Goal: Information Seeking & Learning: Learn about a topic

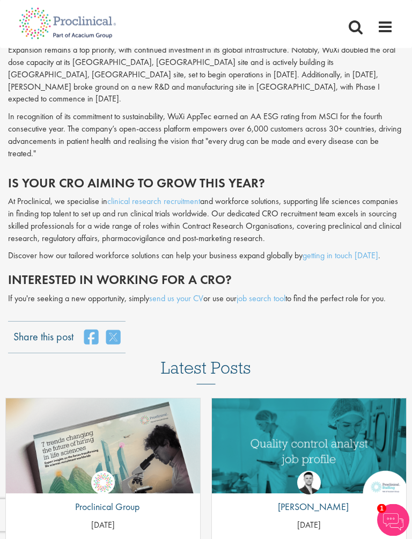
scroll to position [2996, 0]
click at [281, 292] on link "job search tool" at bounding box center [261, 297] width 49 height 11
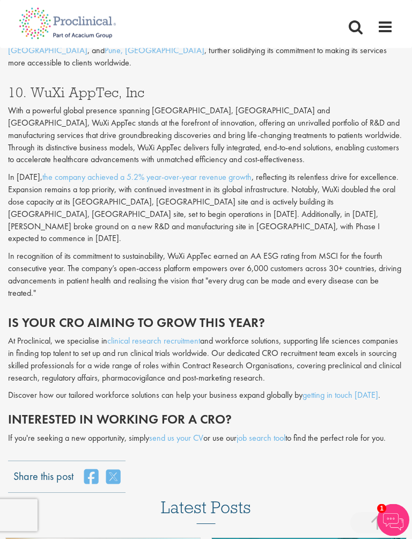
scroll to position [2859, 0]
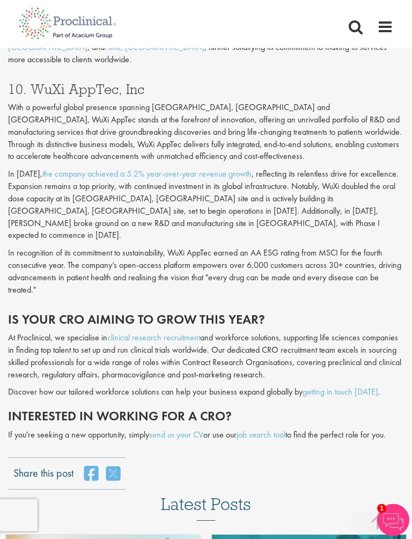
click at [271, 429] on link "job search tool" at bounding box center [261, 434] width 49 height 11
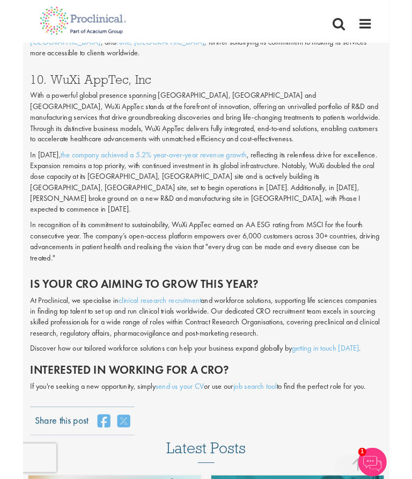
scroll to position [797, 0]
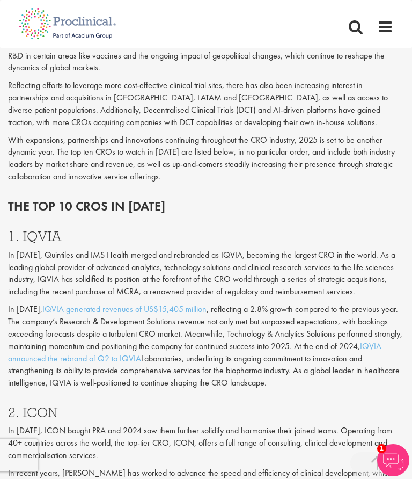
click at [392, 31] on span at bounding box center [385, 27] width 16 height 16
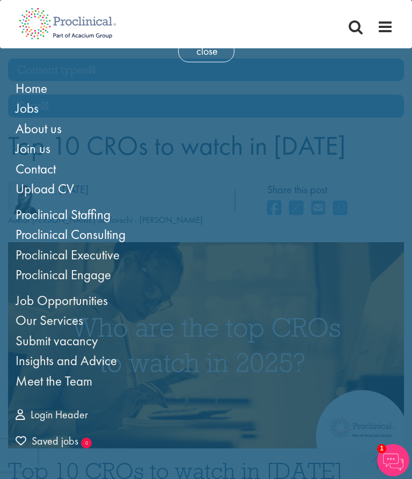
scroll to position [0, 0]
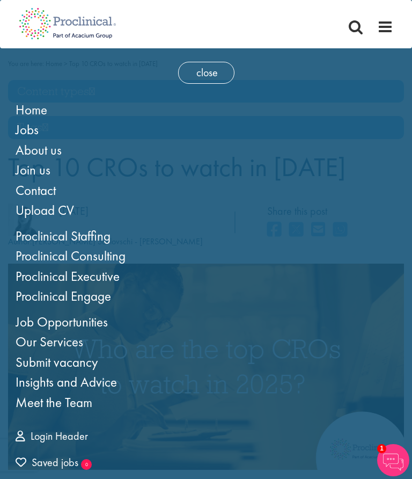
click at [101, 320] on link "Job Opportunities" at bounding box center [62, 322] width 92 height 18
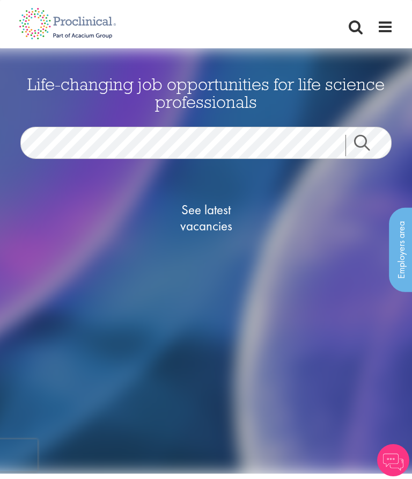
click at [215, 214] on span "See latest vacancies" at bounding box center [205, 218] width 107 height 32
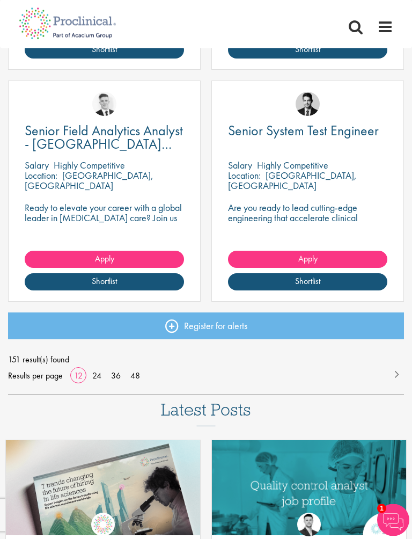
scroll to position [1305, 0]
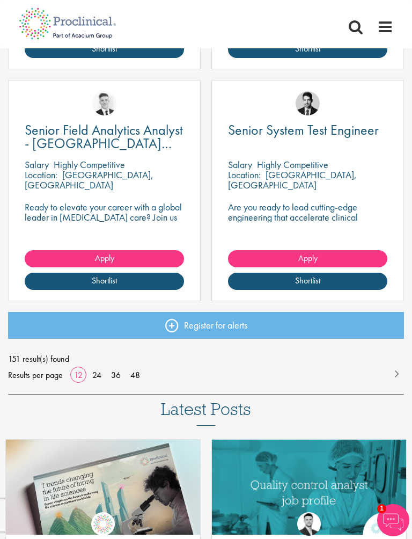
click at [151, 373] on div "151 result(s) found Results per page 12 24 36 48 1 2 3 4 5 6 7 8 9 10 Last" at bounding box center [206, 367] width 396 height 32
click at [143, 373] on link "48" at bounding box center [135, 374] width 17 height 11
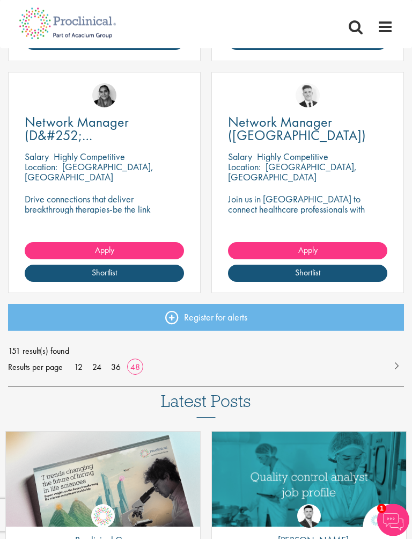
scroll to position [5484, 0]
click at [399, 366] on link at bounding box center [396, 364] width 16 height 11
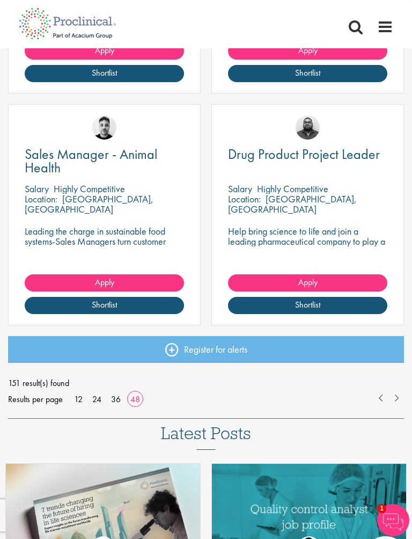
scroll to position [5457, 0]
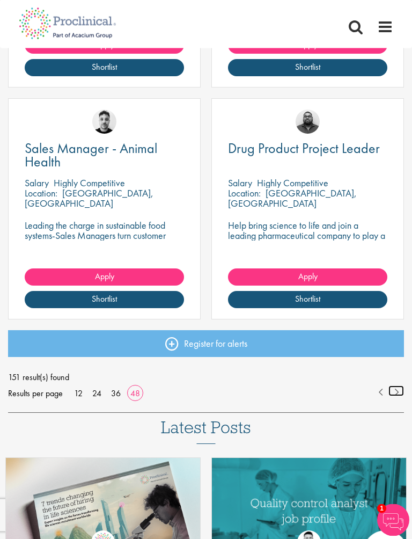
click at [402, 386] on link at bounding box center [396, 391] width 16 height 11
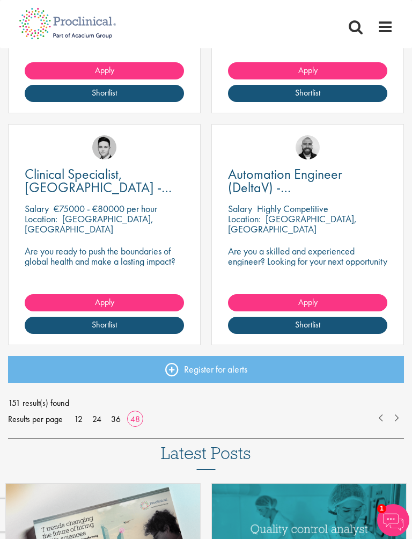
scroll to position [5438, 0]
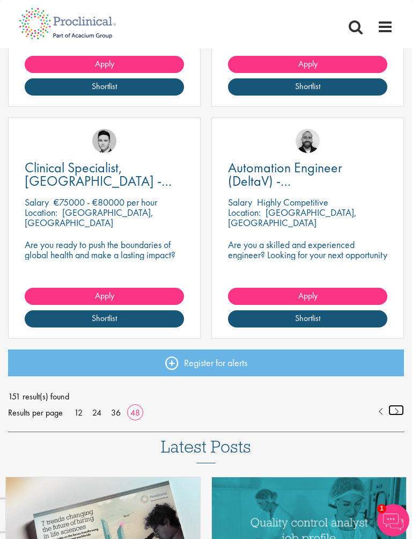
click at [402, 405] on link at bounding box center [396, 409] width 16 height 11
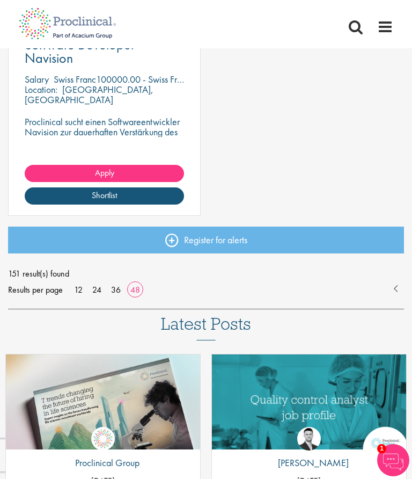
scroll to position [920, 0]
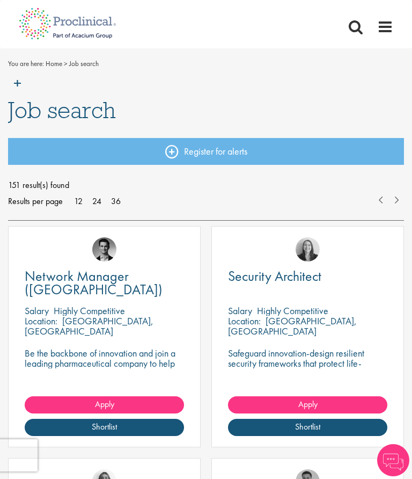
scroll to position [5488, 0]
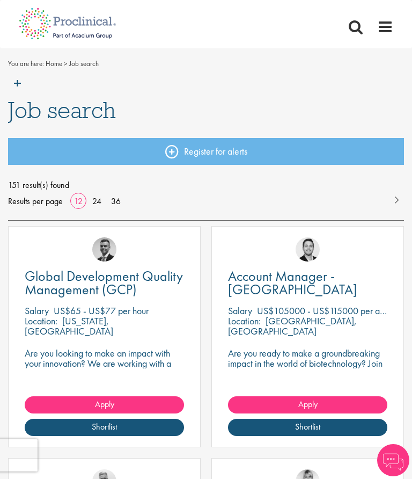
scroll to position [1335, 0]
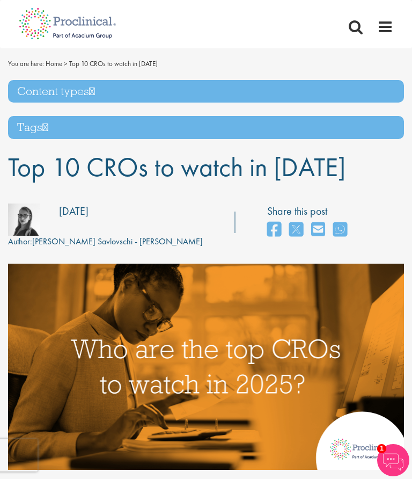
scroll to position [827, 0]
